Goal: Find specific page/section

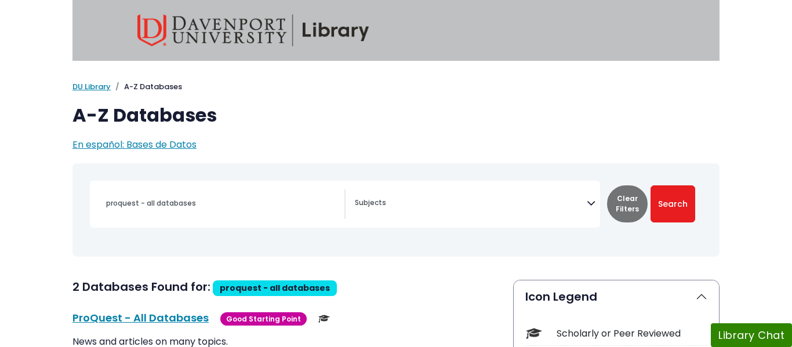
select select "Database Subject Filter"
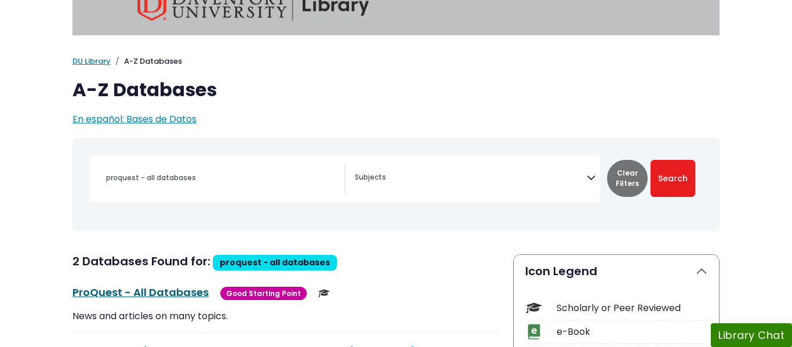
scroll to position [26, 0]
click at [107, 292] on link "ProQuest - All Databases This link opens in a new window" at bounding box center [141, 292] width 136 height 15
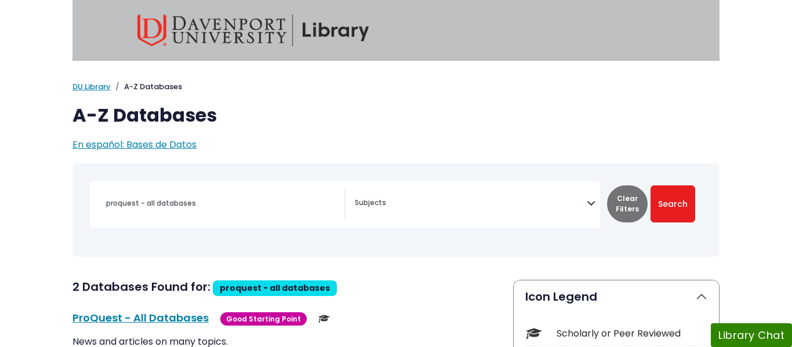
select select "Database Subject Filter"
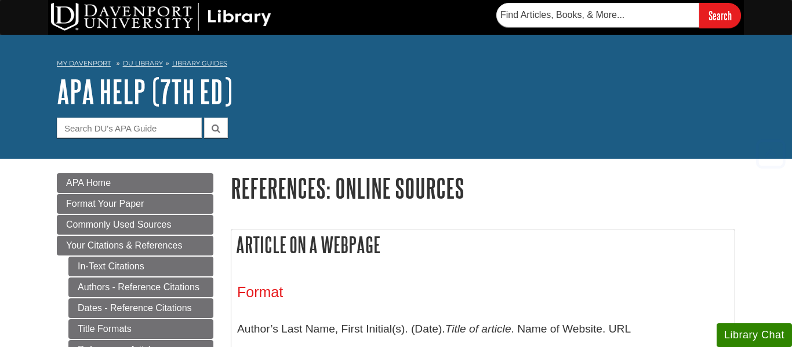
scroll to position [711, 0]
